Goal: Information Seeking & Learning: Learn about a topic

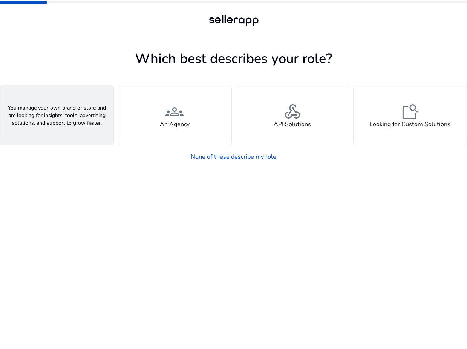
click at [68, 130] on div "person A Seller" at bounding box center [56, 115] width 113 height 60
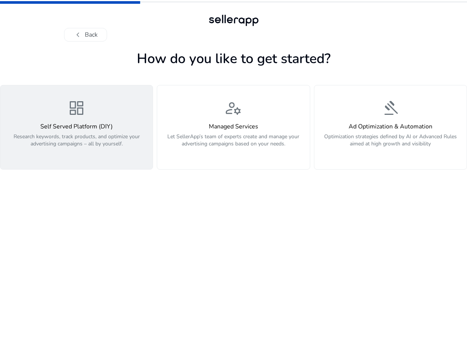
click at [86, 154] on p "Research keywords, track products, and optimize your advertising campaigns – al…" at bounding box center [76, 144] width 143 height 23
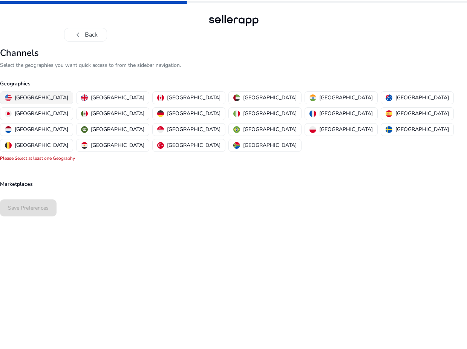
click at [24, 94] on p "[GEOGRAPHIC_DATA]" at bounding box center [42, 98] width 54 height 8
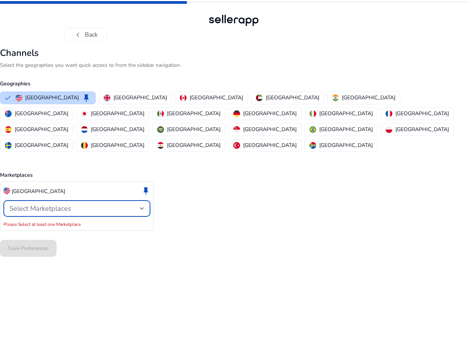
click at [114, 204] on div "Select Marketplaces" at bounding box center [74, 208] width 131 height 8
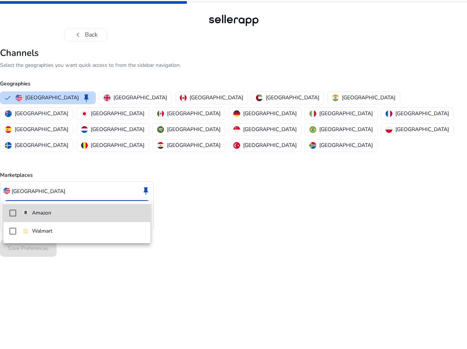
click at [115, 209] on span "Amazon" at bounding box center [83, 213] width 122 height 8
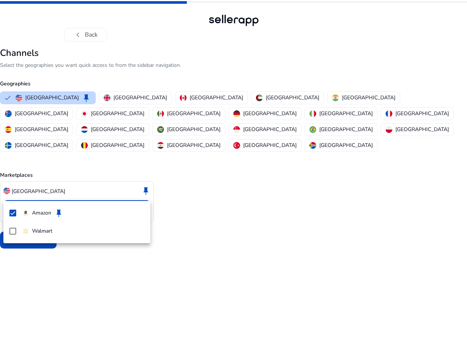
click at [188, 203] on div at bounding box center [233, 174] width 467 height 349
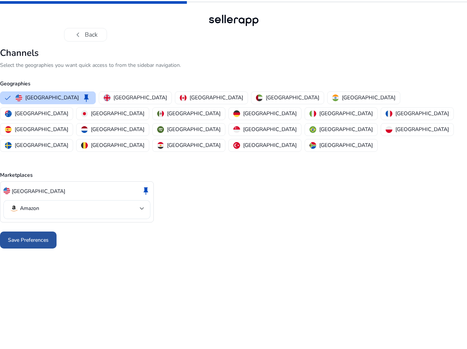
click at [32, 236] on span "Save Preferences" at bounding box center [28, 240] width 41 height 8
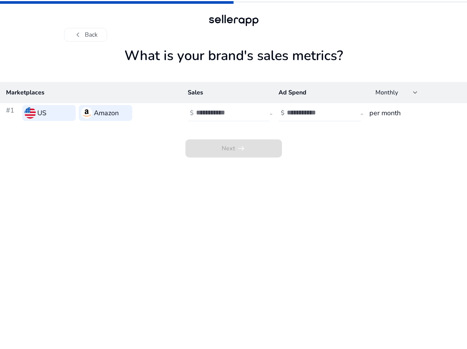
click at [221, 115] on input "number" at bounding box center [221, 112] width 51 height 8
type input "*"
click at [292, 111] on input "number" at bounding box center [312, 112] width 51 height 8
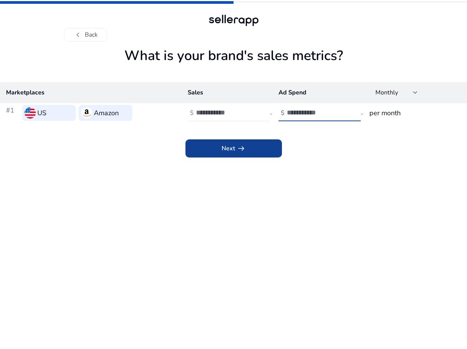
type input "*"
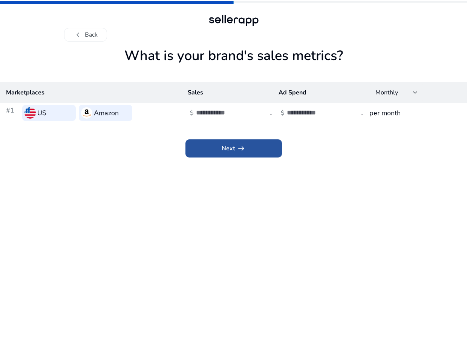
click at [246, 142] on span at bounding box center [234, 148] width 97 height 18
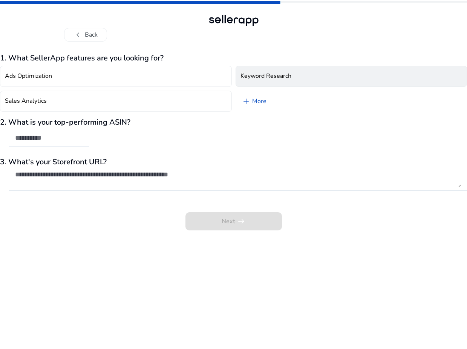
click at [280, 74] on h4 "Keyword Research" at bounding box center [266, 75] width 51 height 7
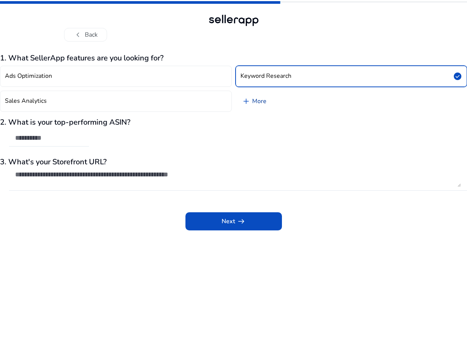
click at [247, 100] on span "add" at bounding box center [246, 101] width 9 height 9
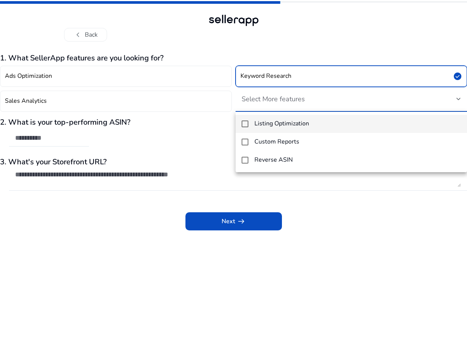
click at [152, 210] on div at bounding box center [233, 174] width 467 height 349
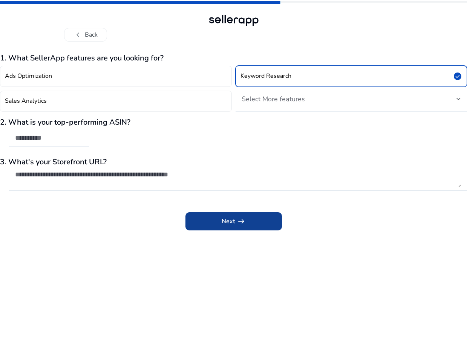
click at [224, 218] on span "Next arrow_right_alt" at bounding box center [234, 221] width 24 height 9
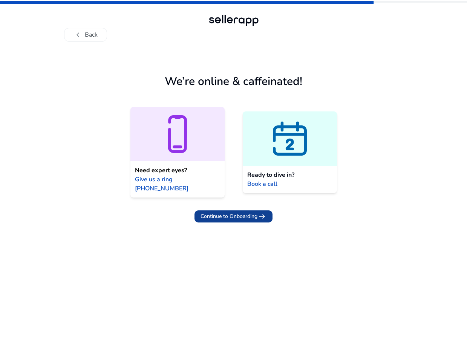
click at [232, 212] on span "Continue to Onboarding" at bounding box center [229, 216] width 57 height 8
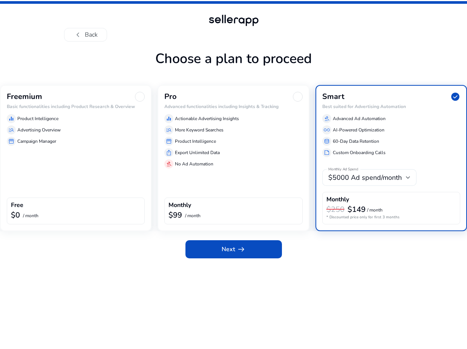
click at [371, 179] on span "$5000 Ad spend/month" at bounding box center [366, 177] width 74 height 9
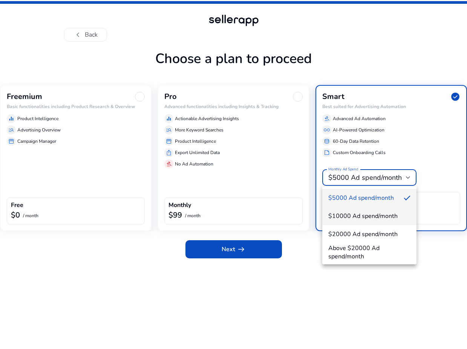
click at [359, 213] on span "$10000 Ad spend/month" at bounding box center [370, 216] width 82 height 8
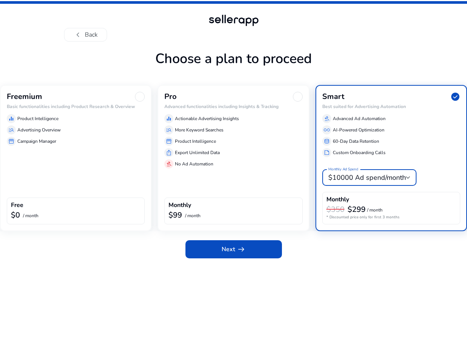
click at [374, 179] on span "$10000 Ad spend/month" at bounding box center [368, 177] width 78 height 9
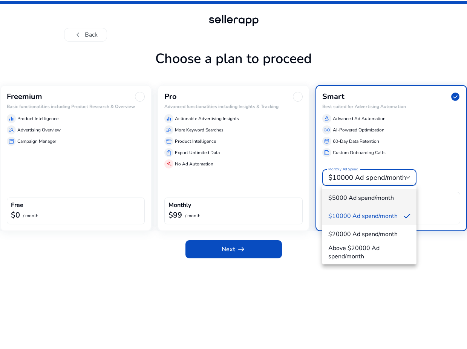
click at [352, 191] on mat-option "$5000 Ad spend/month" at bounding box center [369, 198] width 94 height 18
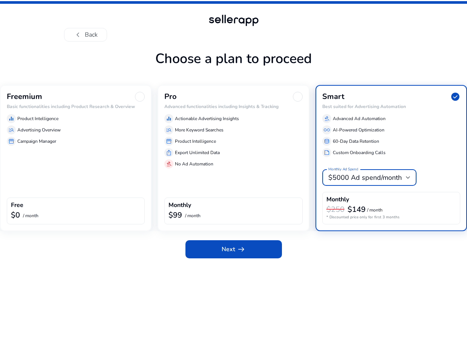
click at [351, 279] on app-plan-selection "Choose a plan to proceed Freemium Basic functionalities including Product Resea…" at bounding box center [233, 198] width 467 height 301
click at [78, 134] on div "manage_search Advertising Overview" at bounding box center [76, 129] width 138 height 9
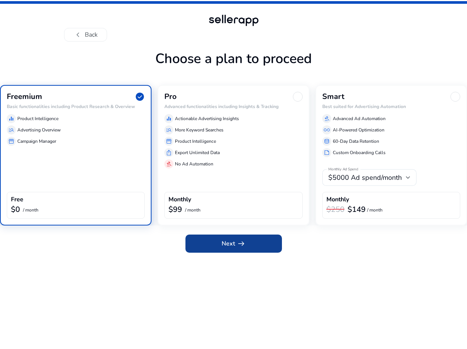
click at [227, 248] on span at bounding box center [234, 243] width 97 height 18
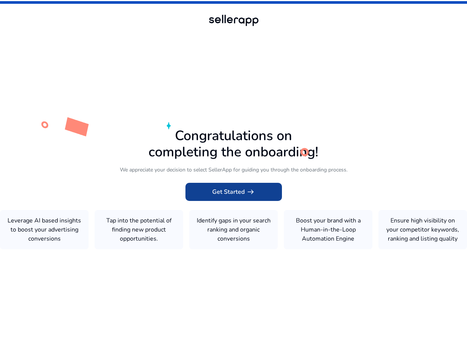
click at [236, 197] on span at bounding box center [234, 192] width 97 height 18
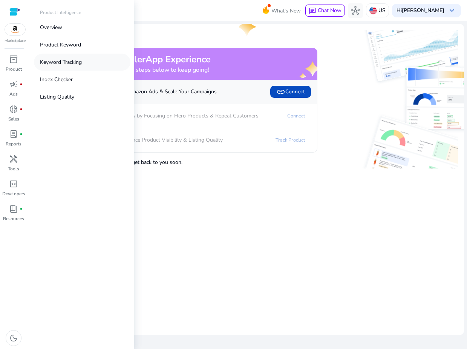
click at [57, 61] on p "Keyword Tracking" at bounding box center [61, 62] width 42 height 8
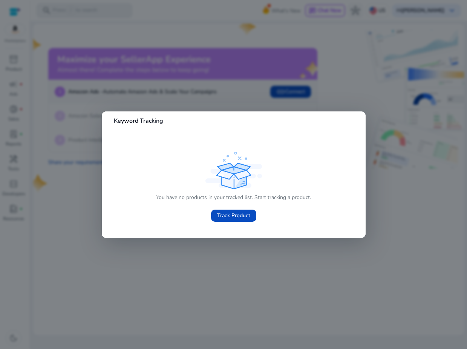
click at [172, 103] on div at bounding box center [233, 174] width 467 height 349
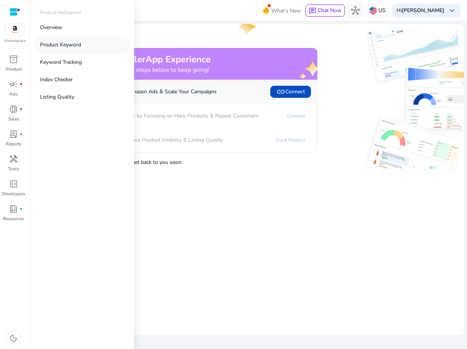
click at [62, 46] on p "Product Keyword" at bounding box center [60, 45] width 41 height 8
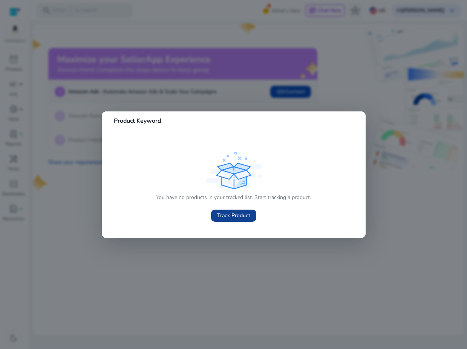
click at [229, 216] on span "Track Product" at bounding box center [233, 215] width 33 height 8
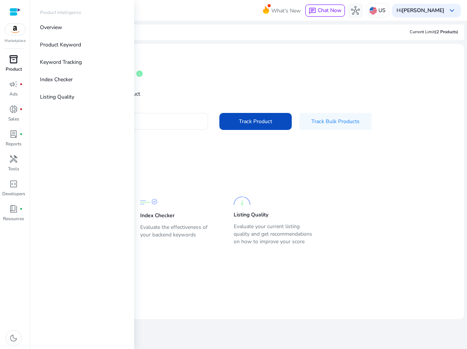
click at [16, 61] on span "inventory_2" at bounding box center [13, 59] width 9 height 9
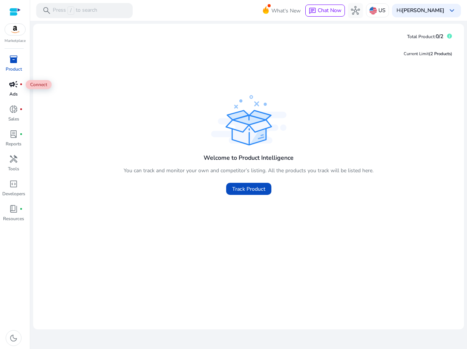
click at [15, 85] on span "campaign" at bounding box center [13, 84] width 9 height 9
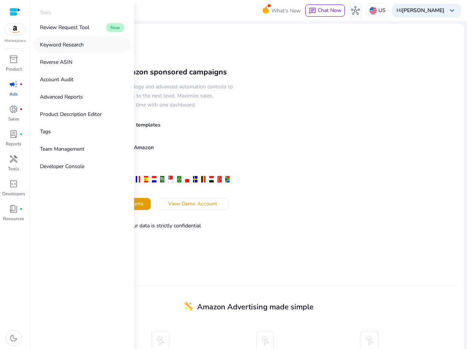
click at [63, 48] on p "Keyword Research" at bounding box center [62, 45] width 44 height 8
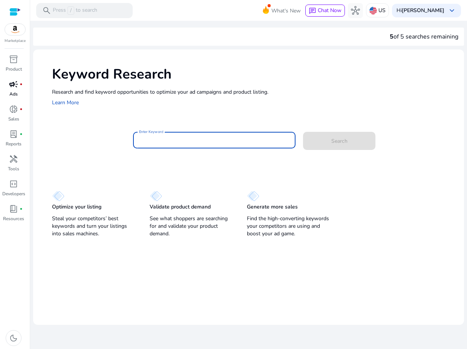
click at [210, 137] on input "Enter Keyword" at bounding box center [214, 140] width 150 height 8
type input "**********"
click at [350, 142] on span at bounding box center [339, 141] width 72 height 18
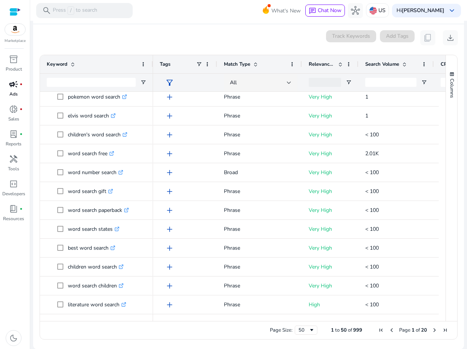
click at [388, 63] on span "Search Volume" at bounding box center [382, 64] width 34 height 7
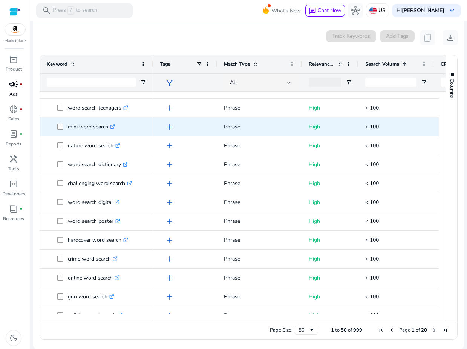
scroll to position [663, 0]
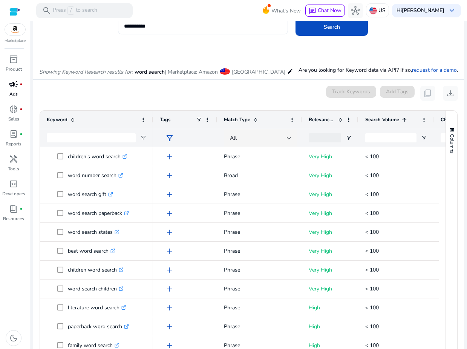
click at [382, 119] on span "Search Volume" at bounding box center [382, 119] width 34 height 7
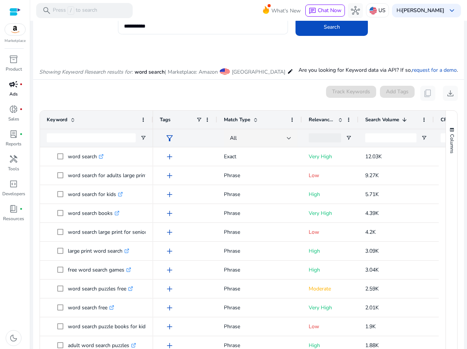
click at [156, 121] on div "Keyword Tags Match Type" at bounding box center [243, 129] width 406 height 37
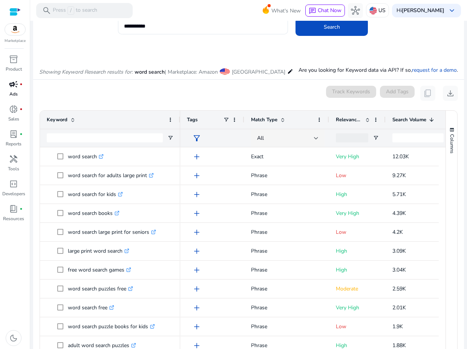
drag, startPoint x: 152, startPoint y: 118, endPoint x: 179, endPoint y: 116, distance: 27.3
click at [179, 116] on div at bounding box center [179, 120] width 3 height 18
click at [450, 92] on span "download" at bounding box center [450, 93] width 9 height 9
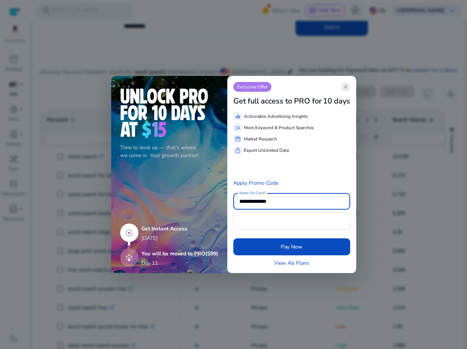
click at [347, 86] on span "close" at bounding box center [346, 87] width 6 height 6
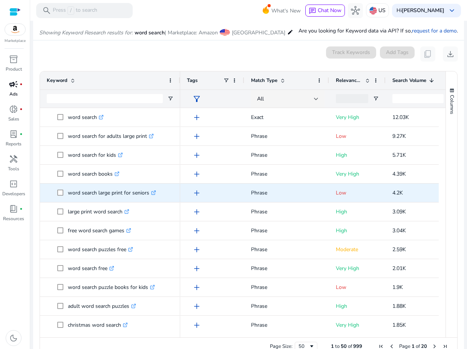
drag, startPoint x: 43, startPoint y: 98, endPoint x: 162, endPoint y: 185, distance: 147.6
click at [162, 185] on div "Keyword Tags Match Type 1" at bounding box center [243, 204] width 406 height 266
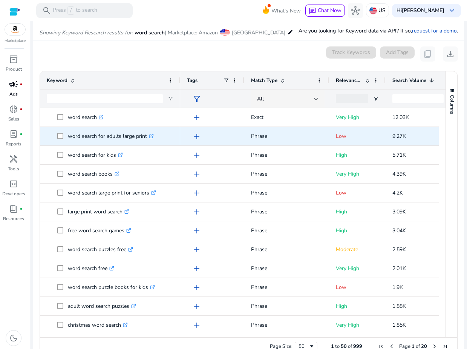
copy body "Marketplace inventory_2 Product campaign fiber_manual_record Ads donut_small fi…"
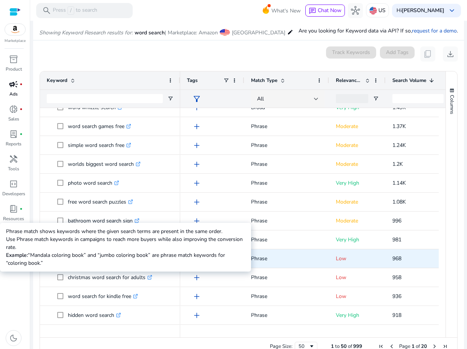
scroll to position [372, 0]
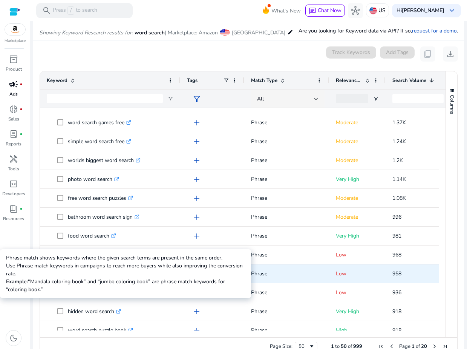
click at [307, 269] on p "Phrase" at bounding box center [286, 273] width 71 height 15
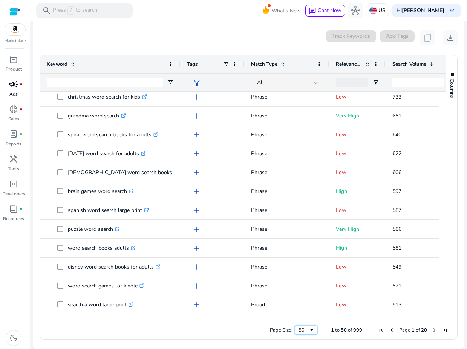
click at [311, 330] on span "Page Size" at bounding box center [312, 330] width 6 height 6
